Goal: Task Accomplishment & Management: Manage account settings

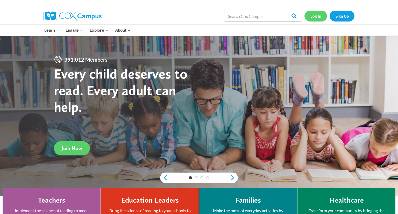
click at [315, 18] on link "Log In" at bounding box center [316, 16] width 23 height 11
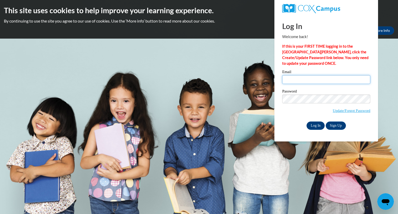
type input "kpeterson@grafton.k12.wi.us"
click at [316, 128] on input "Log In" at bounding box center [316, 126] width 18 height 8
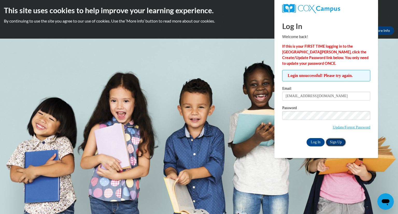
click at [336, 143] on link "Sign Up" at bounding box center [336, 142] width 20 height 8
click at [346, 129] on link "Update/Forgot Password" at bounding box center [352, 127] width 38 height 4
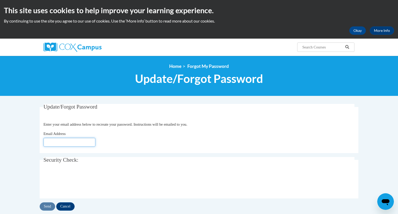
click at [77, 142] on input "Email Address" at bounding box center [70, 142] width 52 height 9
type input "[EMAIL_ADDRESS][DOMAIN_NAME]"
click at [46, 207] on input "Send" at bounding box center [48, 207] width 16 height 8
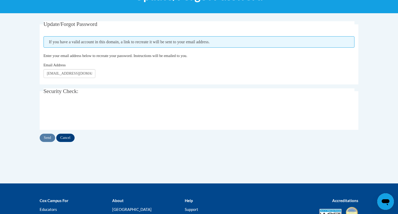
scroll to position [82, 0]
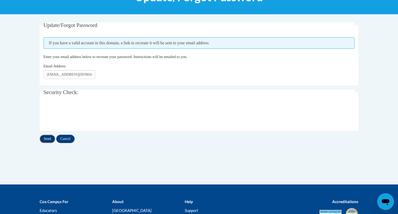
click at [46, 140] on input "Send" at bounding box center [48, 139] width 16 height 8
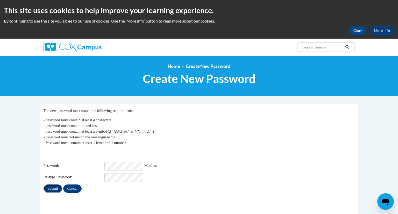
click at [54, 185] on input "Submit" at bounding box center [53, 189] width 19 height 8
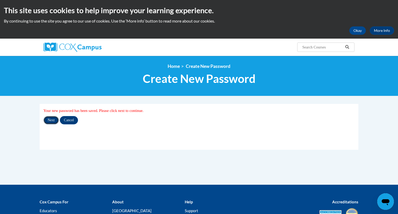
click at [54, 121] on input "Next" at bounding box center [51, 120] width 15 height 8
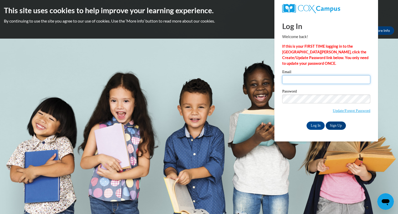
type input "[EMAIL_ADDRESS][DOMAIN_NAME]"
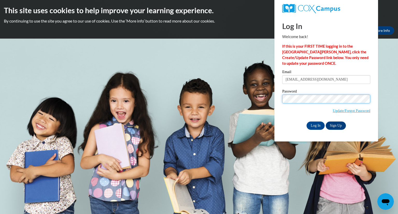
click at [276, 98] on div "Log In Welcome back! If this is your FIRST TIME logging in to the NEW Cox Campu…" at bounding box center [327, 79] width 112 height 126
click at [296, 114] on span "Update/Forgot Password" at bounding box center [326, 106] width 88 height 22
click at [317, 125] on input "Log In" at bounding box center [316, 126] width 18 height 8
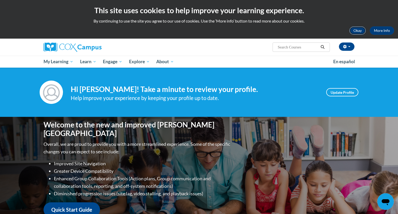
click at [362, 30] on button "Okay" at bounding box center [358, 30] width 17 height 8
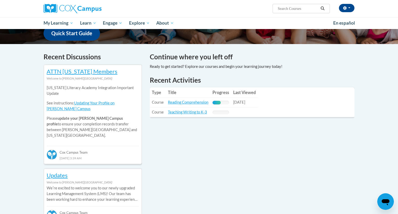
scroll to position [151, 0]
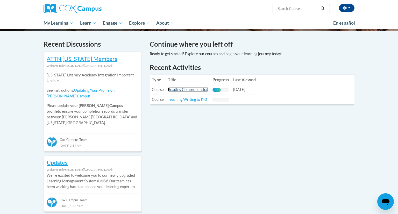
click at [198, 90] on link "Reading Comprehension" at bounding box center [188, 89] width 40 height 4
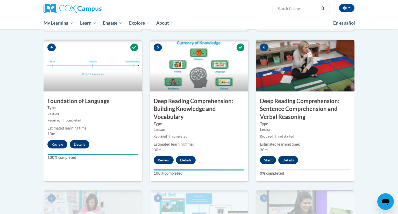
scroll to position [242, 0]
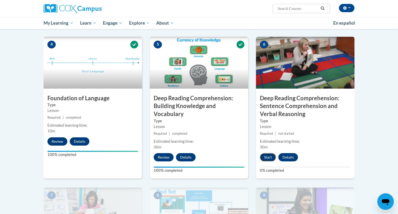
click at [269, 156] on button "Start" at bounding box center [268, 157] width 16 height 8
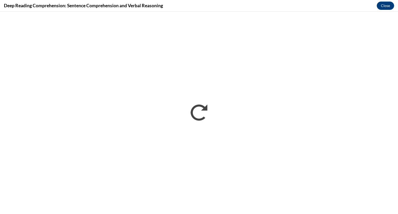
scroll to position [0, 0]
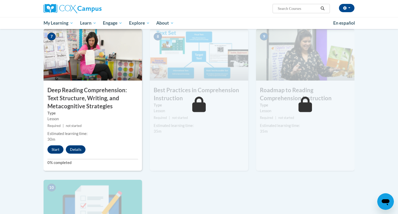
scroll to position [403, 0]
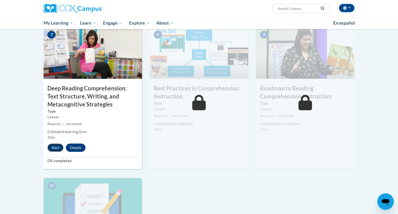
click at [57, 146] on button "Start" at bounding box center [55, 148] width 16 height 8
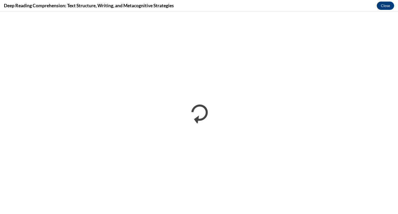
scroll to position [0, 0]
